Goal: Task Accomplishment & Management: Complete application form

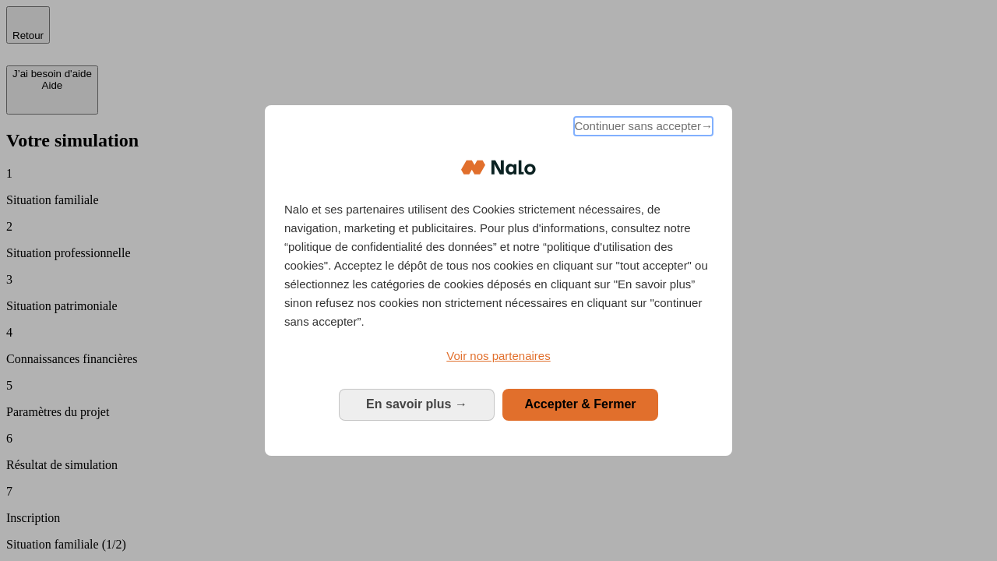
click at [642, 129] on span "Continuer sans accepter →" at bounding box center [643, 126] width 139 height 19
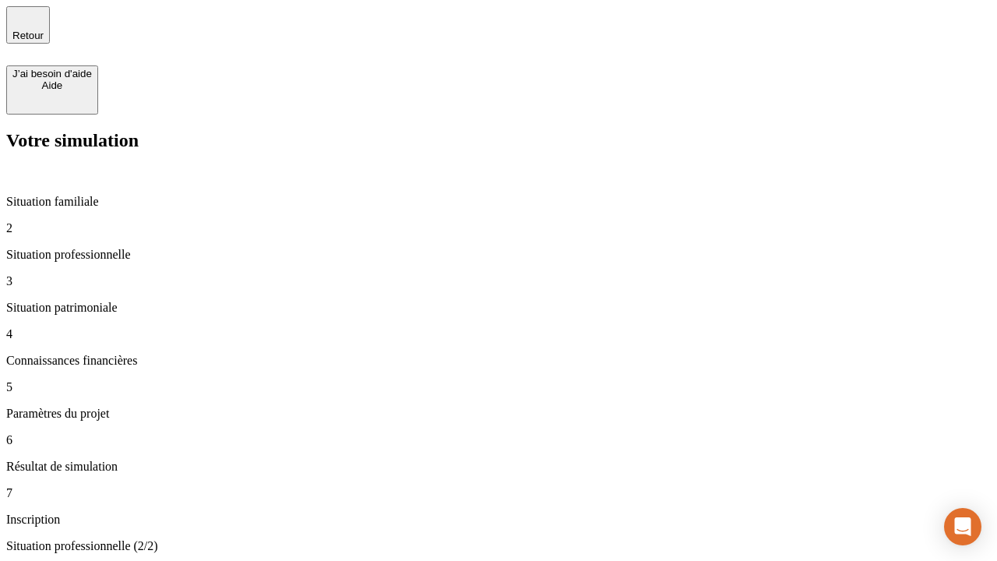
type input "30 000"
type input "1 000"
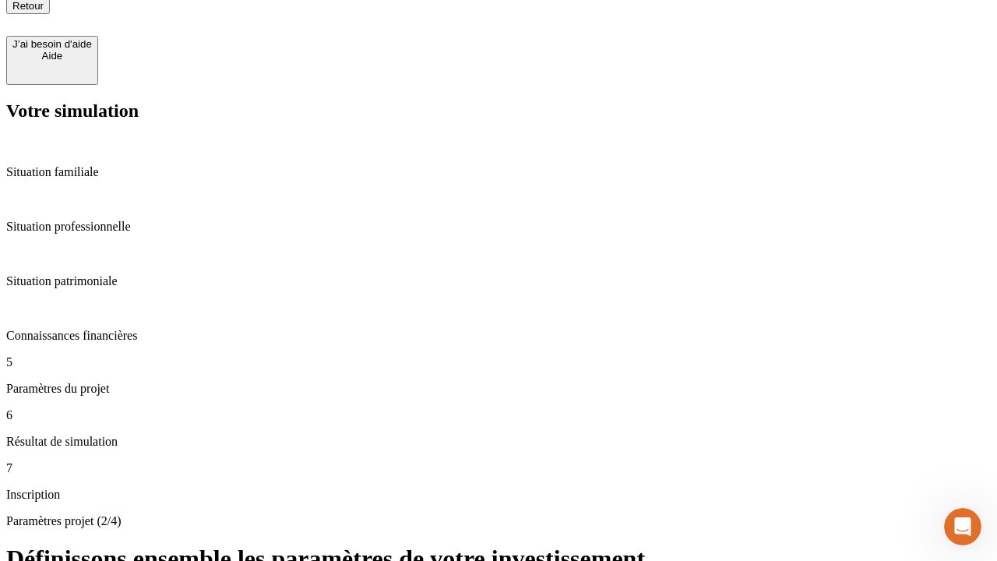
scroll to position [16, 0]
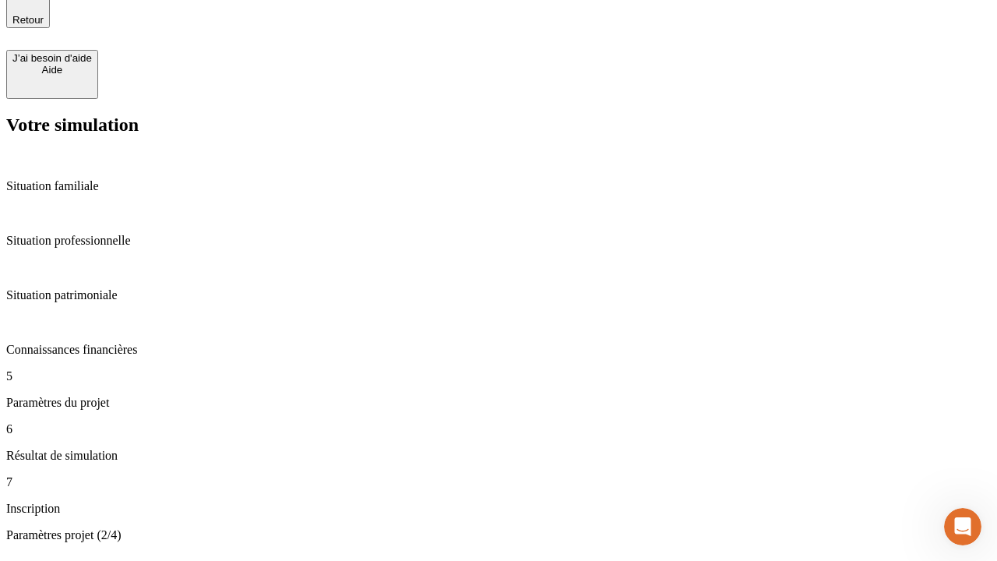
type input "65"
type input "5 000"
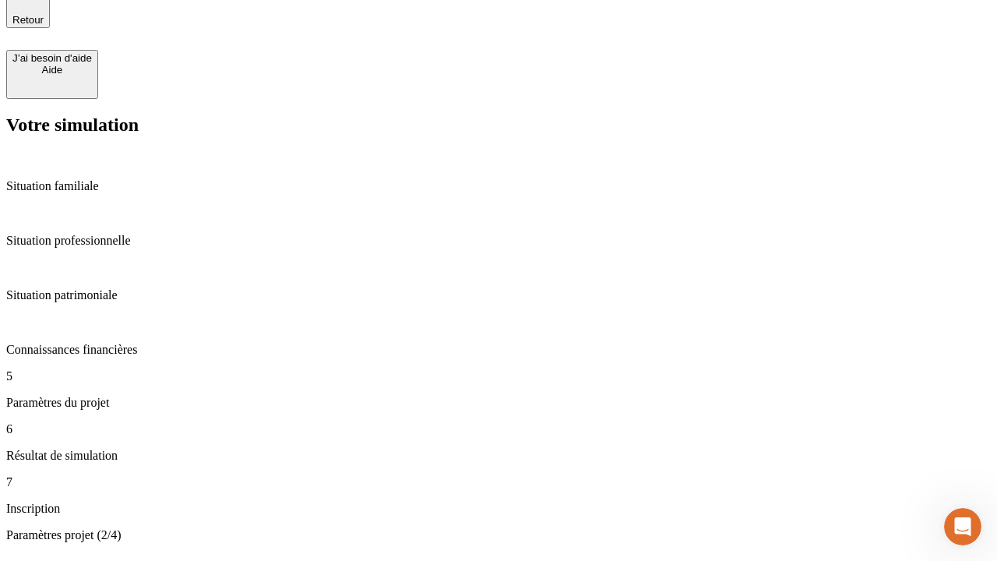
type input "640"
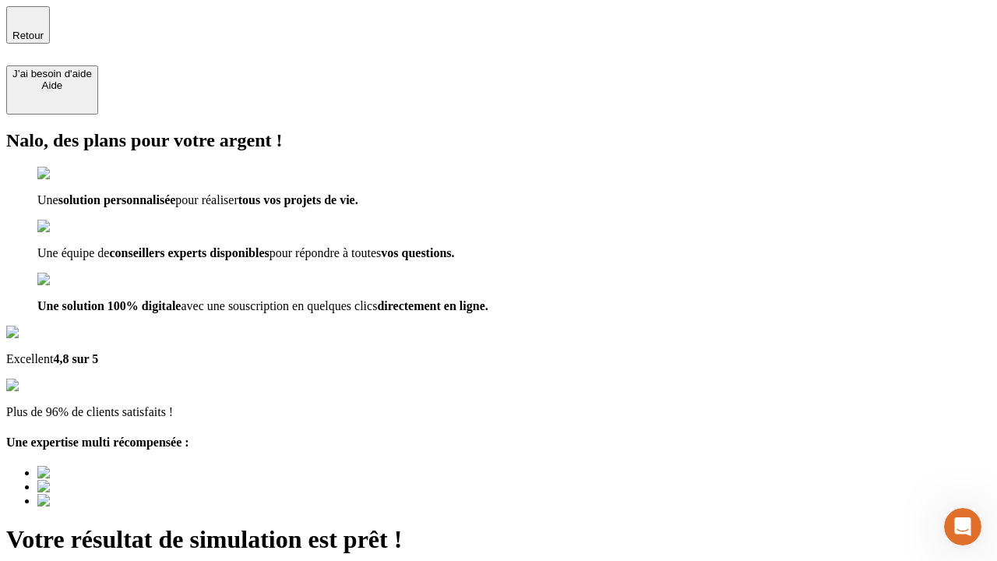
type input "[EMAIL_ADDRESS][DOMAIN_NAME]"
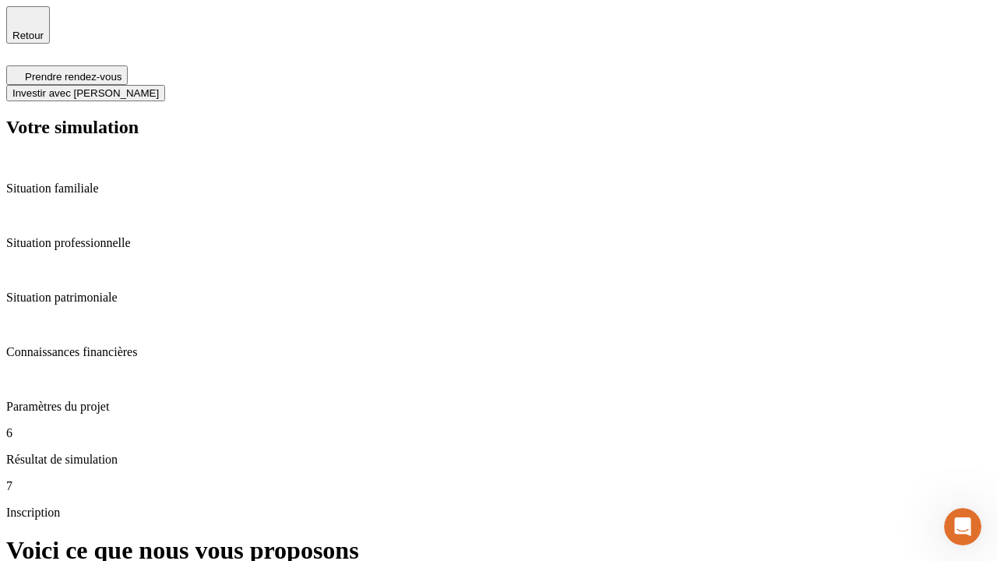
click at [159, 87] on span "Investir avec [PERSON_NAME]" at bounding box center [85, 93] width 146 height 12
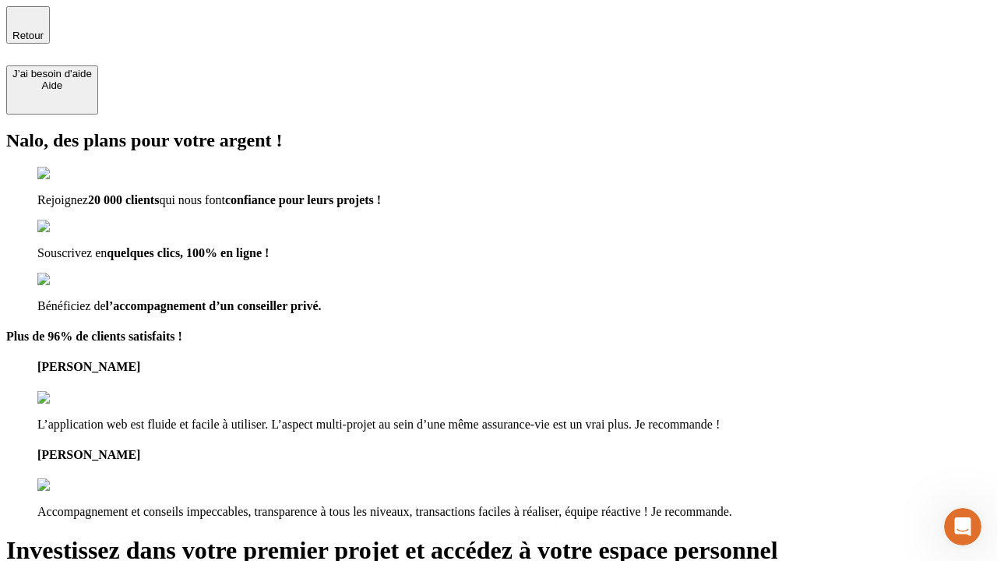
type input "[PERSON_NAME][EMAIL_ADDRESS][DOMAIN_NAME]"
